Goal: Answer question/provide support

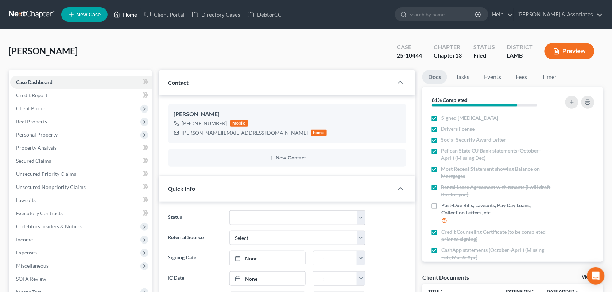
click at [136, 19] on link "Home" at bounding box center [125, 14] width 31 height 13
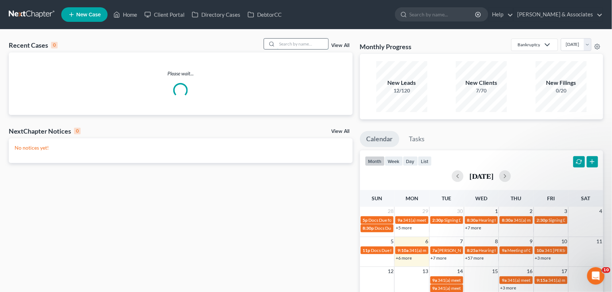
click at [296, 48] on input "search" at bounding box center [302, 44] width 51 height 11
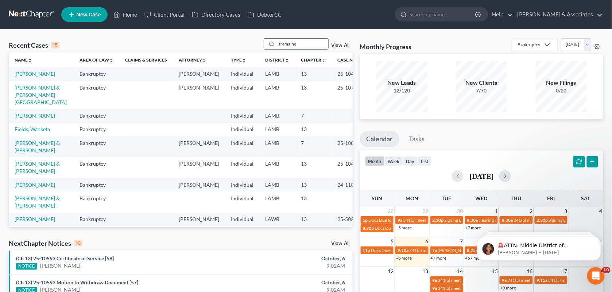
type input "tremaine"
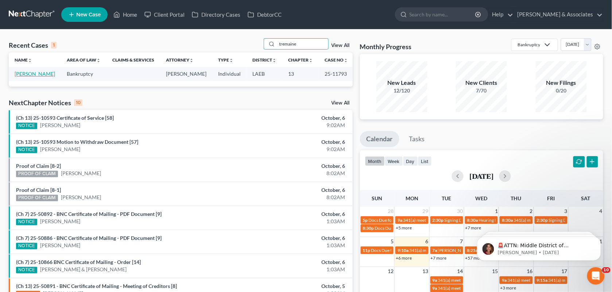
click at [45, 75] on link "[PERSON_NAME]" at bounding box center [35, 74] width 40 height 6
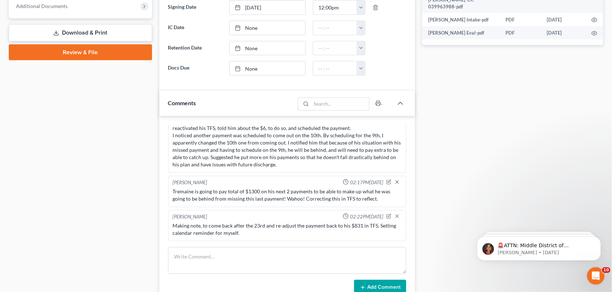
scroll to position [332, 0]
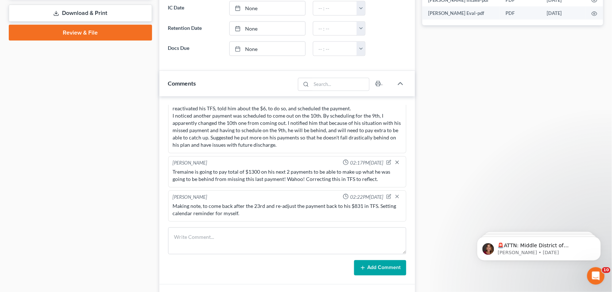
click at [75, 96] on div "Case Dashboard Payments Invoices Payments Payments Credit Report Client Profile" at bounding box center [80, 144] width 151 height 813
click at [254, 238] on textarea at bounding box center [287, 241] width 238 height 27
type textarea "A"
paste textarea "I was confused because his scheduled payment didn't come yet. It was because of…"
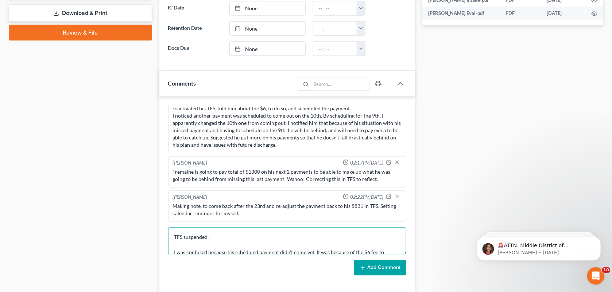
scroll to position [16, 0]
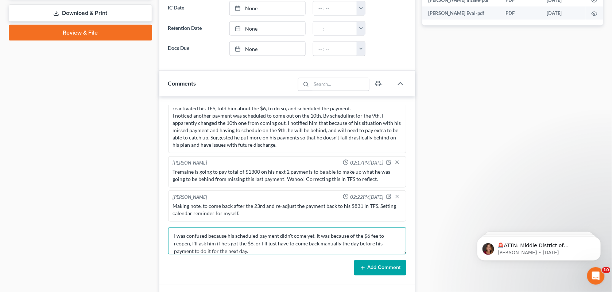
type textarea "TFS suspended. I was confused because his scheduled payment didn't come yet. It…"
click at [380, 267] on button "Add Comment" at bounding box center [380, 268] width 52 height 15
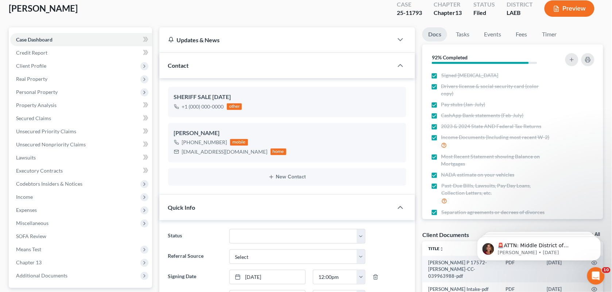
scroll to position [0, 0]
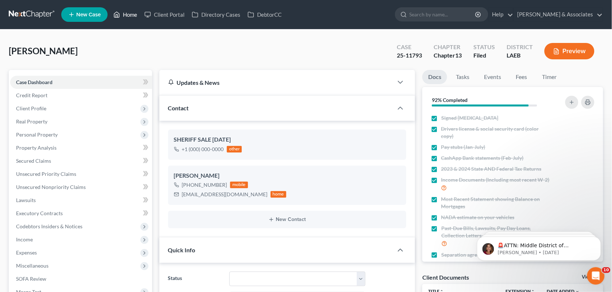
click at [130, 21] on link "Home" at bounding box center [125, 14] width 31 height 13
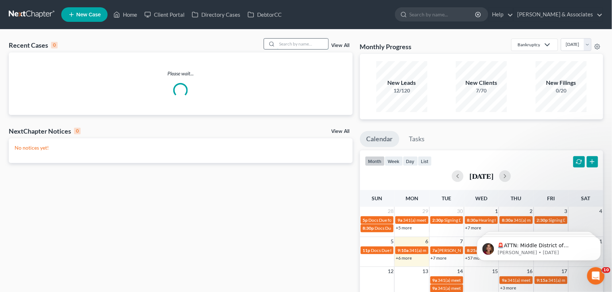
click at [299, 46] on input "search" at bounding box center [302, 44] width 51 height 11
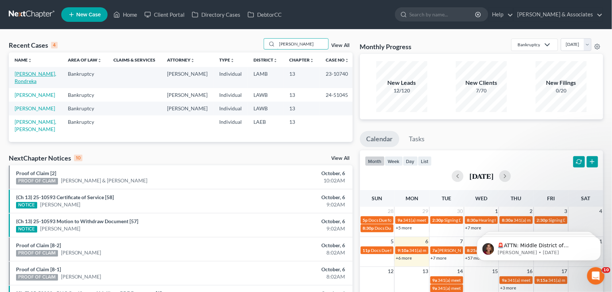
type input "[PERSON_NAME]"
click at [39, 75] on link "[PERSON_NAME], Rondreka" at bounding box center [36, 77] width 42 height 13
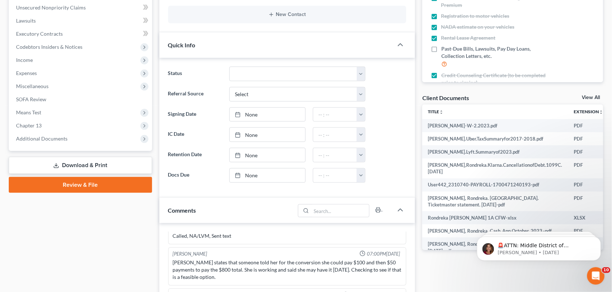
scroll to position [316, 0]
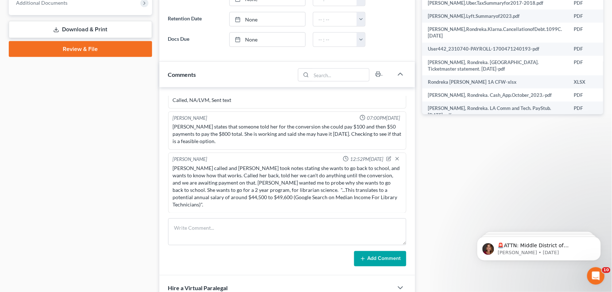
click at [163, 120] on div "[PERSON_NAME] 10:34AM[DATE] intake done, consult 8/18 @1 [PERSON_NAME] 01:52PM[…" at bounding box center [287, 181] width 256 height 188
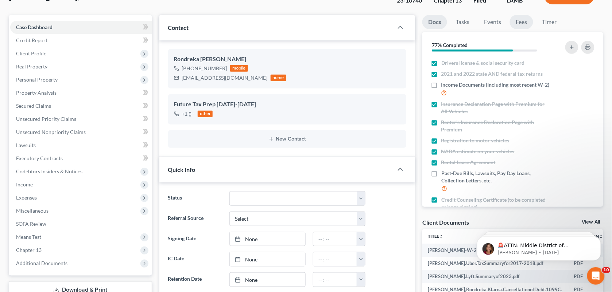
click at [527, 22] on link "Fees" at bounding box center [521, 22] width 23 height 14
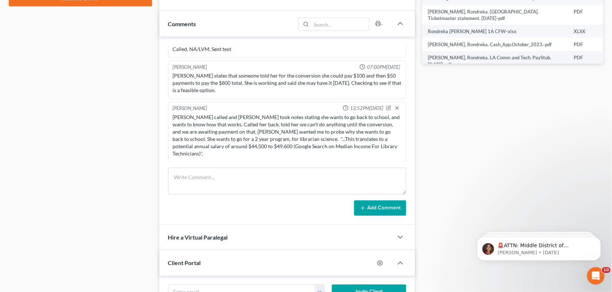
scroll to position [426, 0]
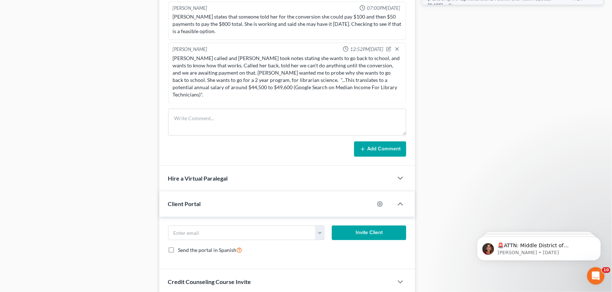
click at [134, 59] on div "Case Dashboard Payments Invoices Payments Payments Credit Report Client Profile" at bounding box center [80, 64] width 151 height 840
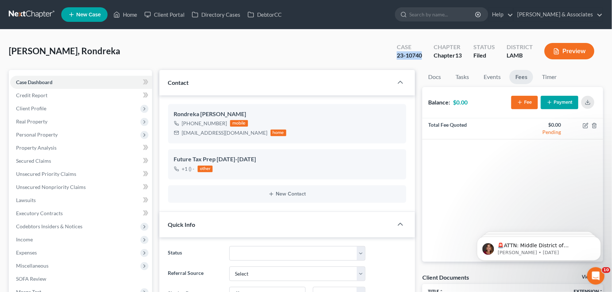
drag, startPoint x: 424, startPoint y: 55, endPoint x: 397, endPoint y: 59, distance: 26.6
click at [397, 59] on div "Case 23-10740" at bounding box center [409, 52] width 37 height 22
copy div "23-10740"
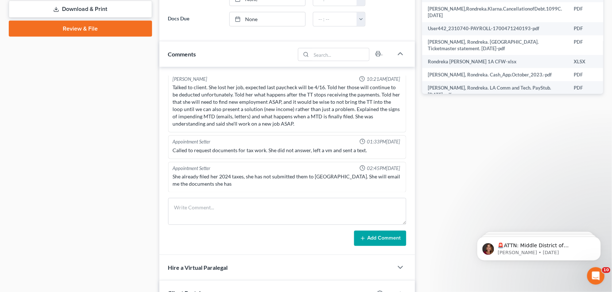
scroll to position [1650, 0]
